Goal: Navigation & Orientation: Find specific page/section

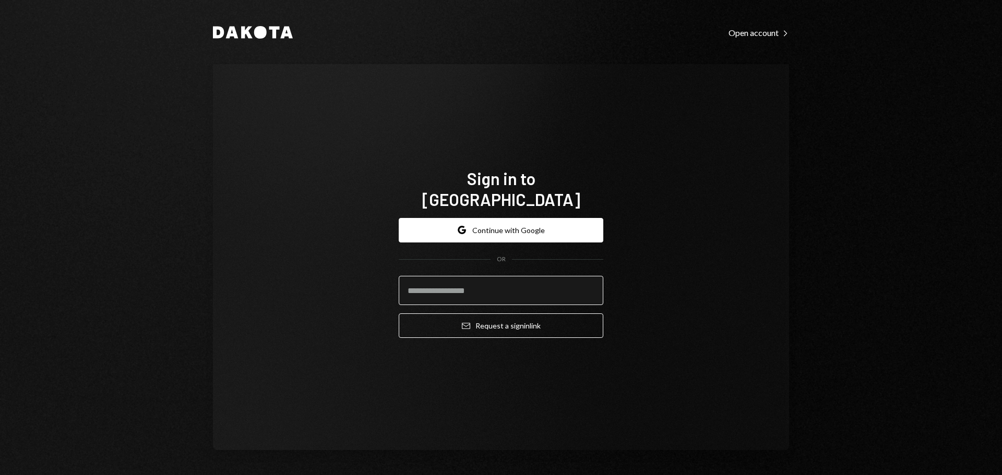
click at [455, 281] on input "email" at bounding box center [501, 290] width 205 height 29
type input "**********"
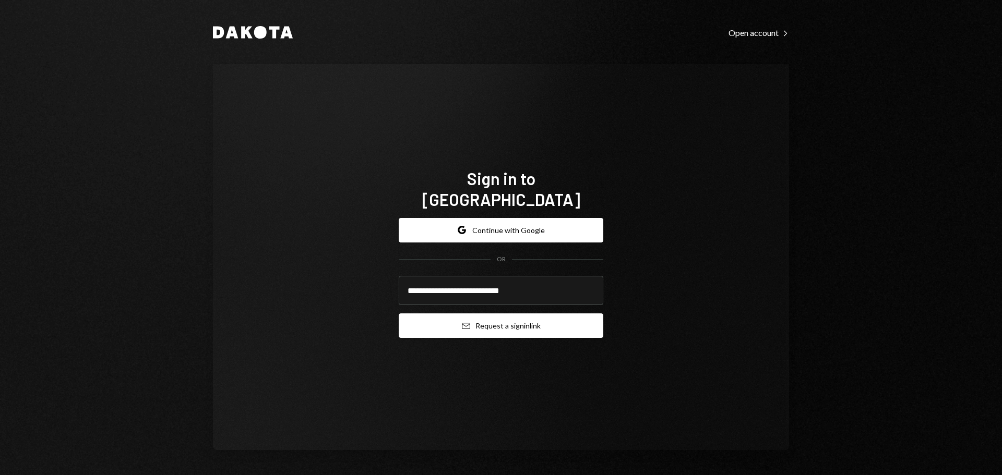
click at [474, 319] on button "Email Request a sign in link" at bounding box center [501, 326] width 205 height 25
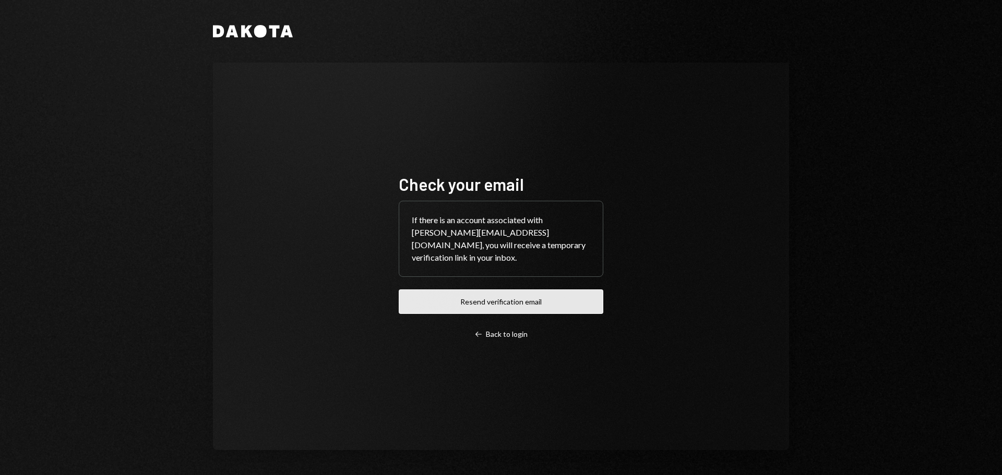
click at [423, 293] on button "Resend verification email" at bounding box center [501, 302] width 205 height 25
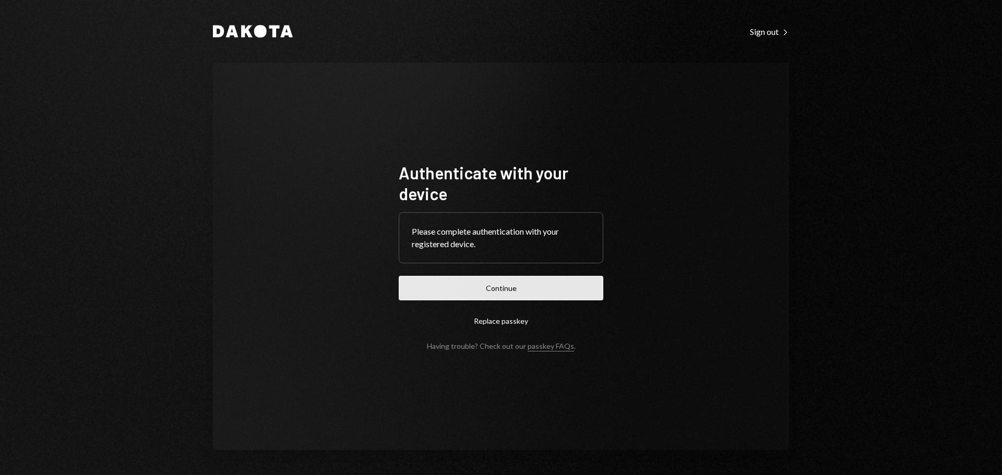
click at [463, 286] on button "Continue" at bounding box center [501, 288] width 205 height 25
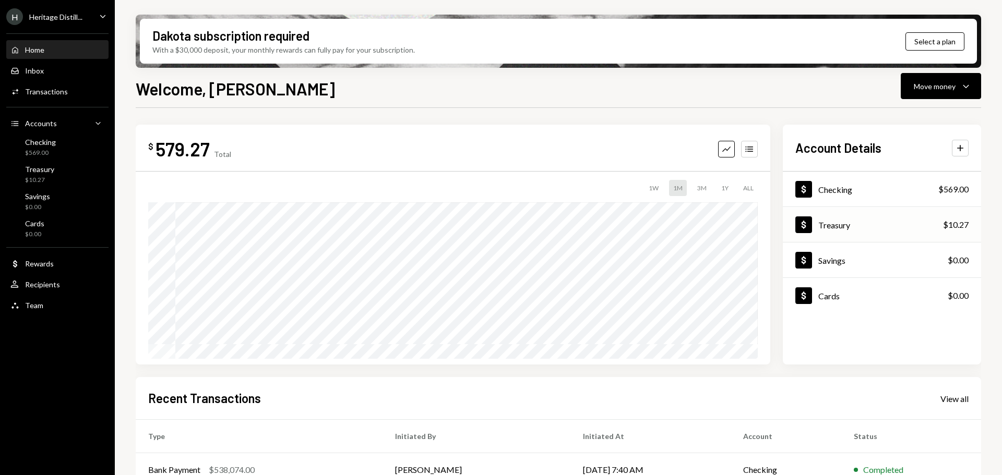
click at [821, 223] on div "Treasury" at bounding box center [834, 225] width 32 height 10
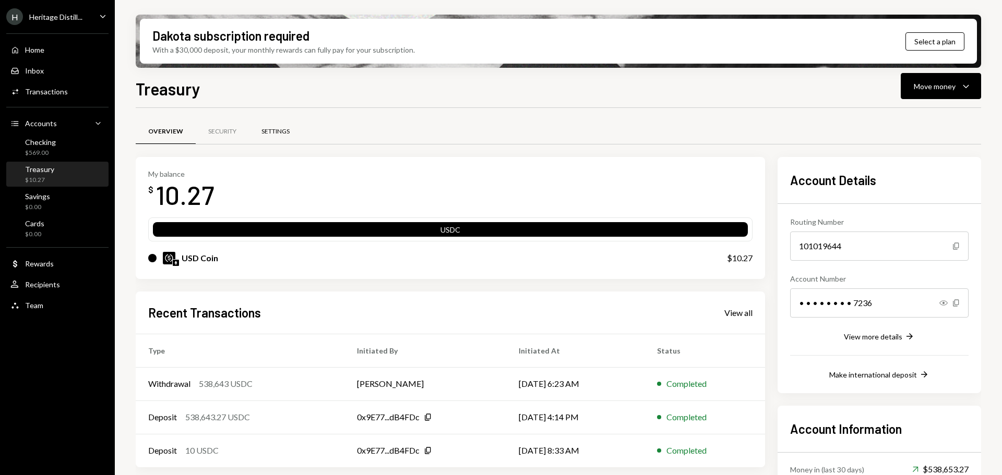
click at [270, 132] on div "Settings" at bounding box center [275, 131] width 28 height 9
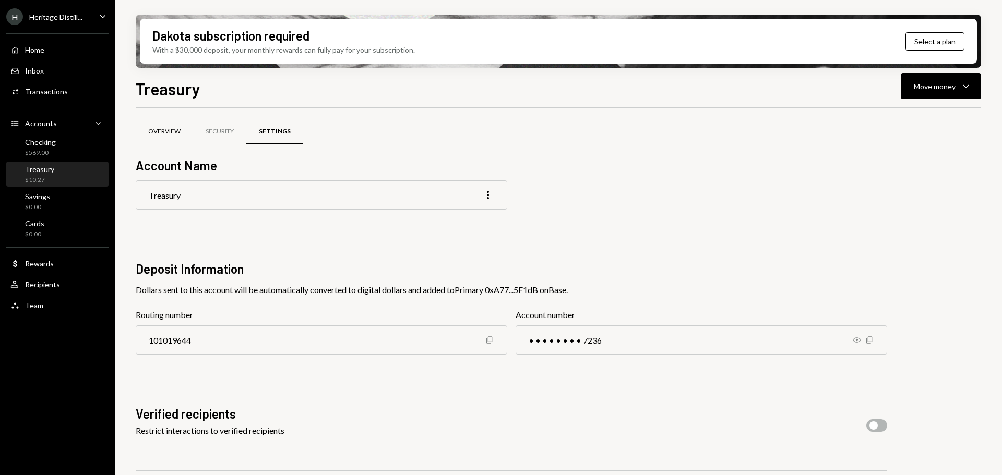
click at [173, 134] on div "Overview" at bounding box center [164, 131] width 32 height 9
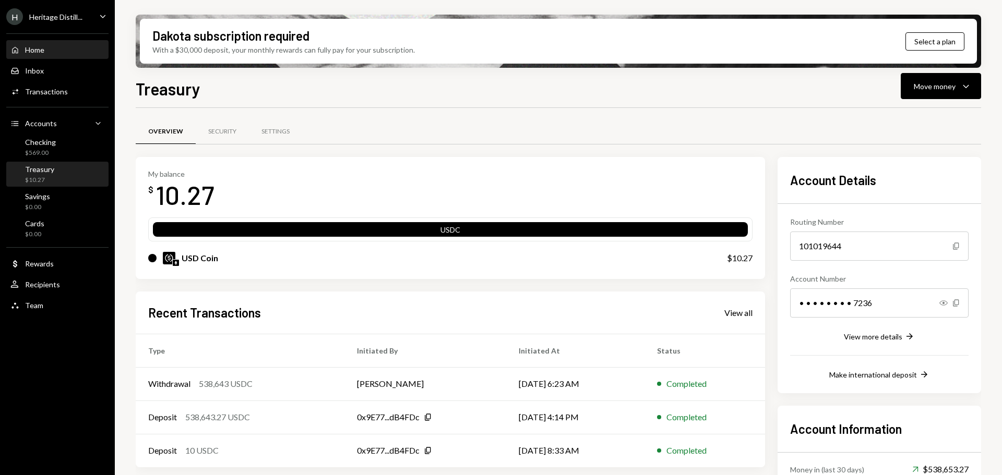
click at [37, 46] on div "Home" at bounding box center [34, 49] width 19 height 9
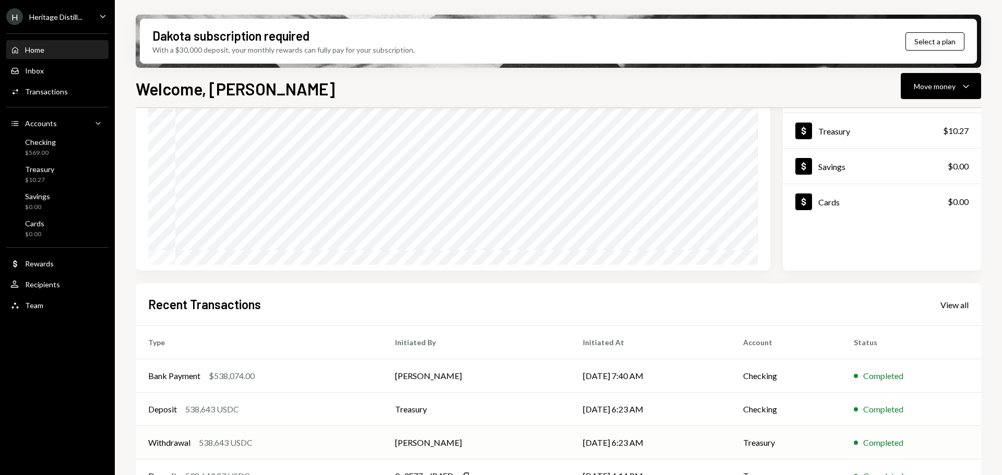
scroll to position [154, 0]
